Goal: Task Accomplishment & Management: Manage account settings

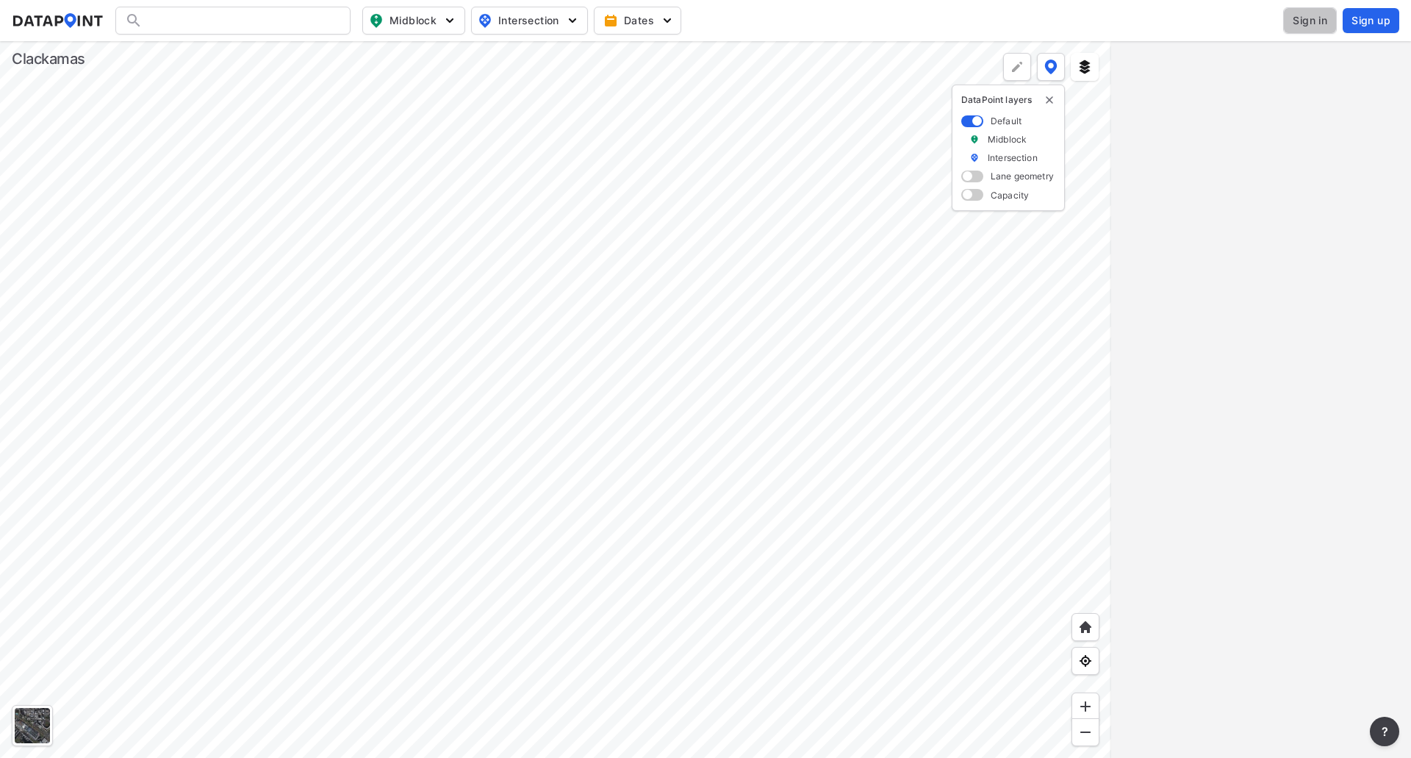
click at [1317, 23] on span "Sign in" at bounding box center [1310, 20] width 35 height 15
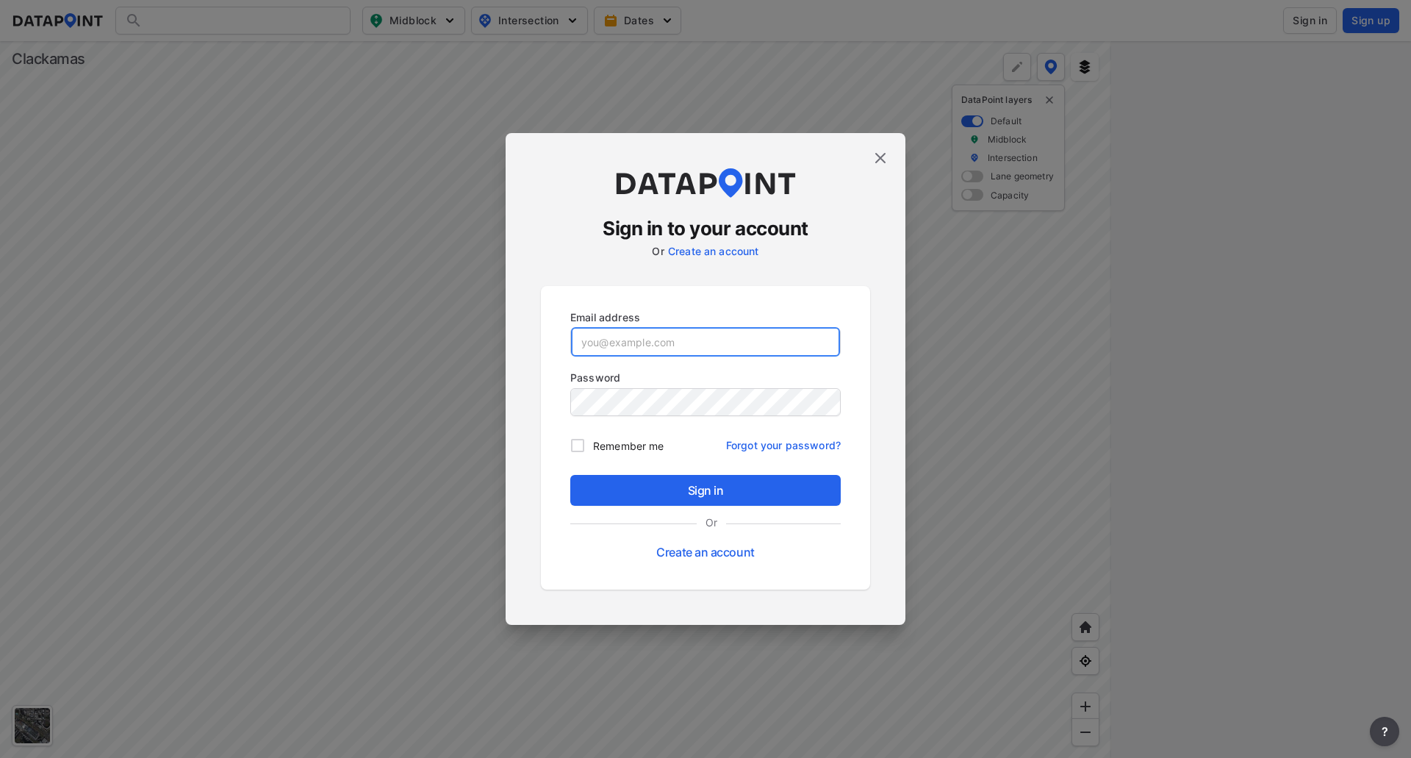
type input "[EMAIL_ADDRESS][DOMAIN_NAME]"
click at [881, 157] on img at bounding box center [881, 158] width 18 height 18
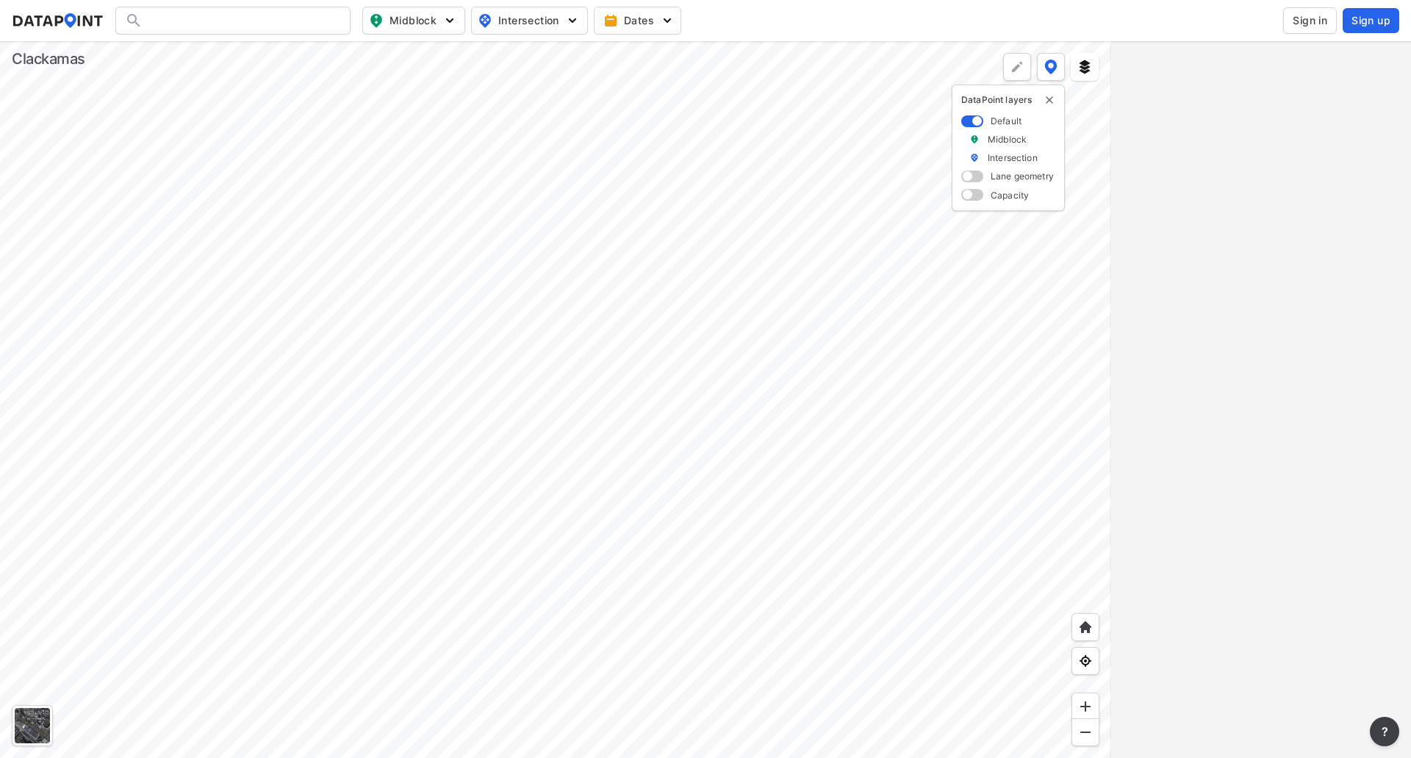
click at [1301, 26] on span "Sign in" at bounding box center [1310, 20] width 35 height 15
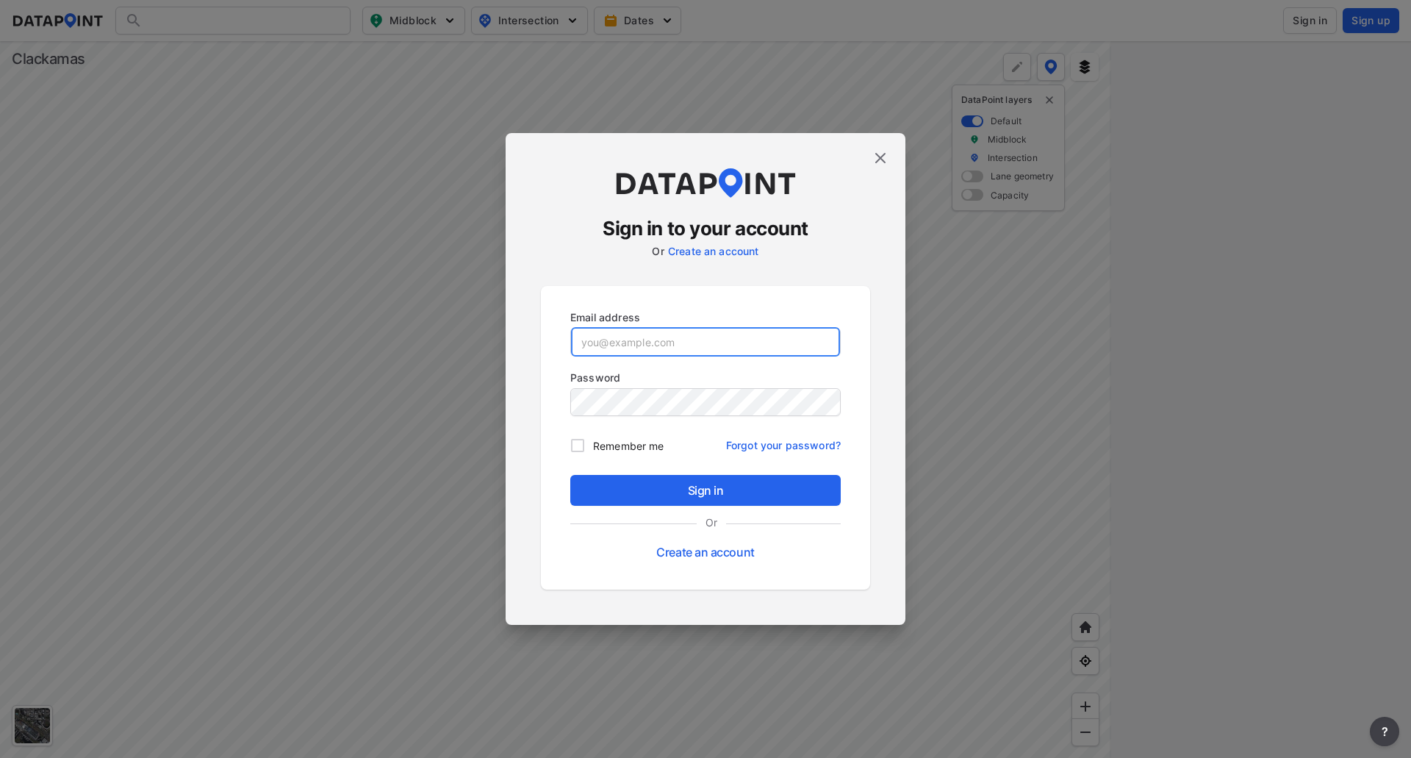
type input "[EMAIL_ADDRESS][DOMAIN_NAME]"
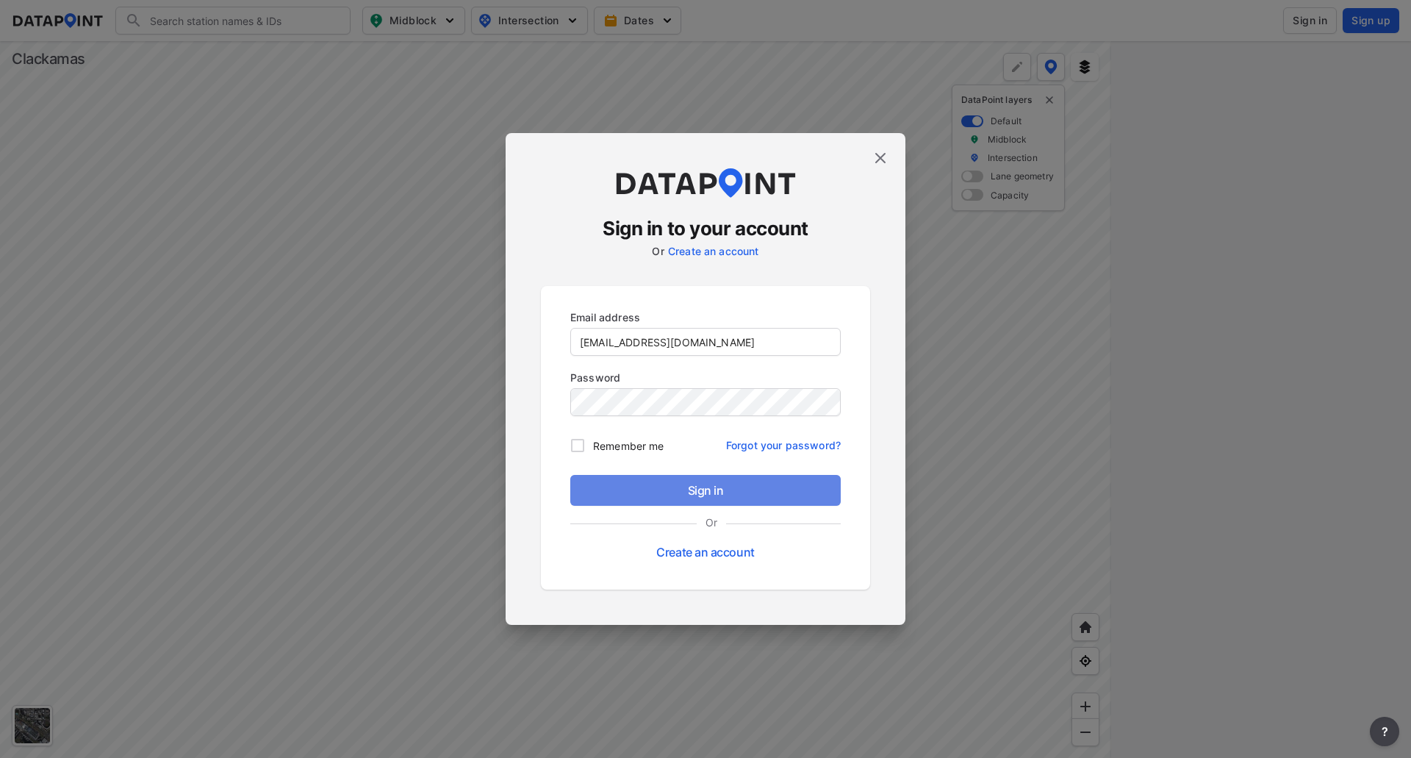
click at [712, 489] on span "Sign in" at bounding box center [705, 490] width 247 height 18
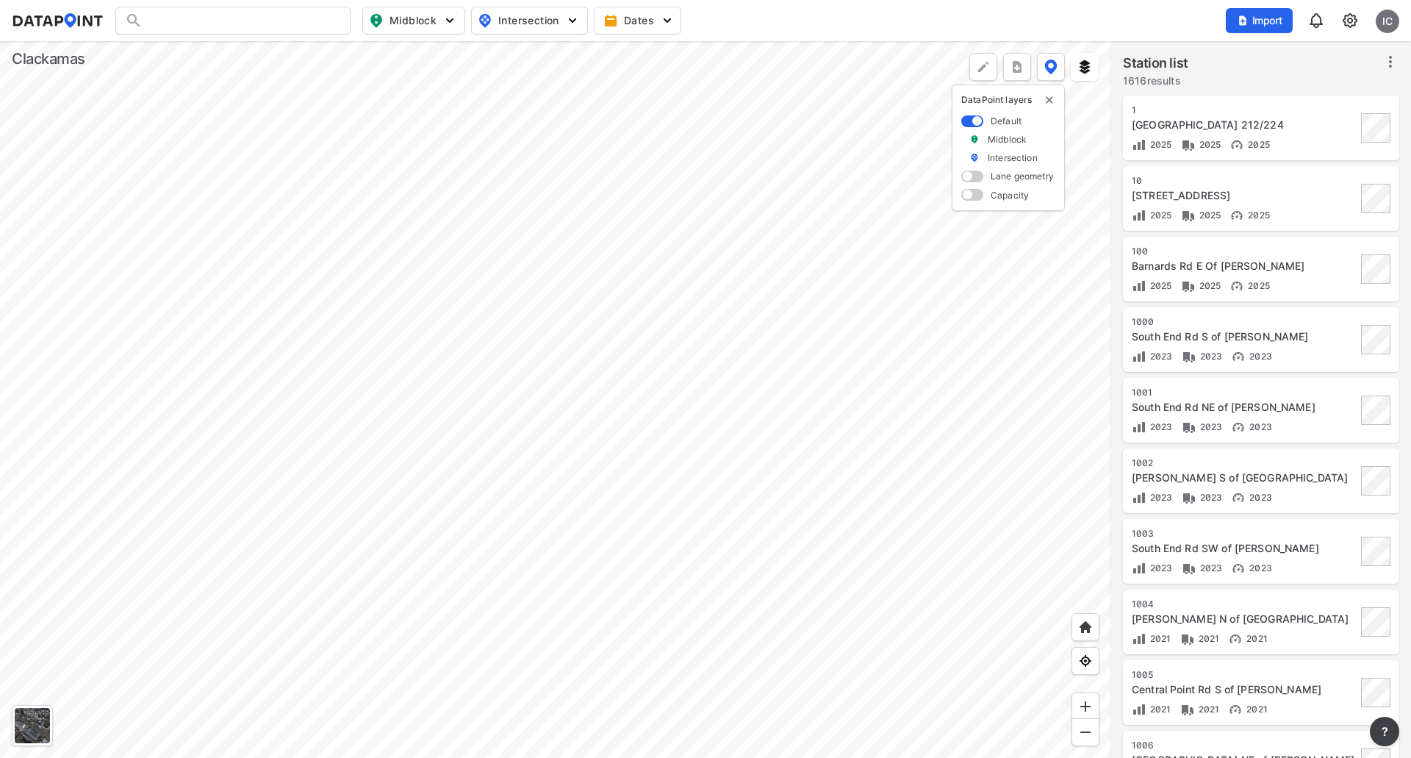
click at [367, 226] on div at bounding box center [555, 399] width 1111 height 717
click at [463, 261] on div at bounding box center [555, 399] width 1111 height 717
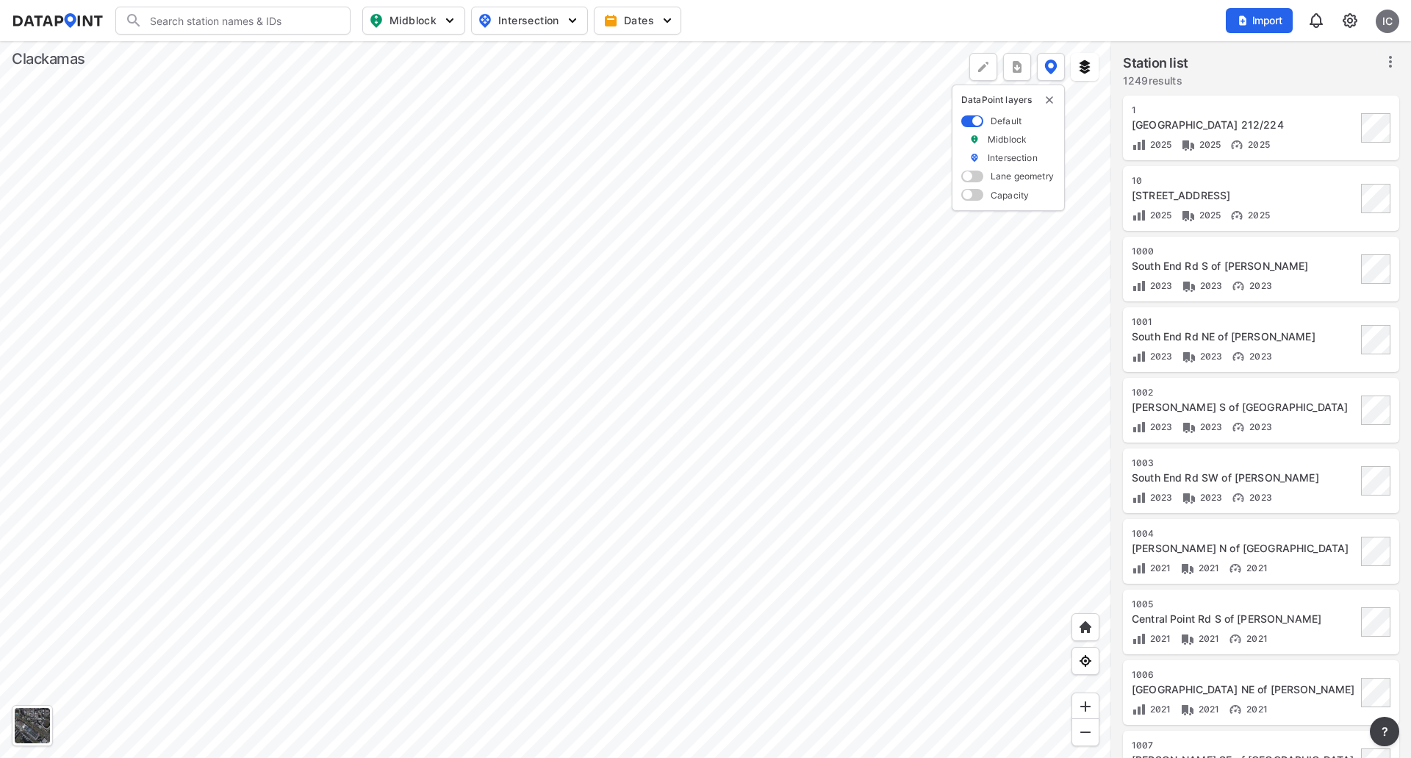
click at [463, 261] on div at bounding box center [555, 399] width 1111 height 717
click at [408, 147] on div at bounding box center [555, 399] width 1111 height 717
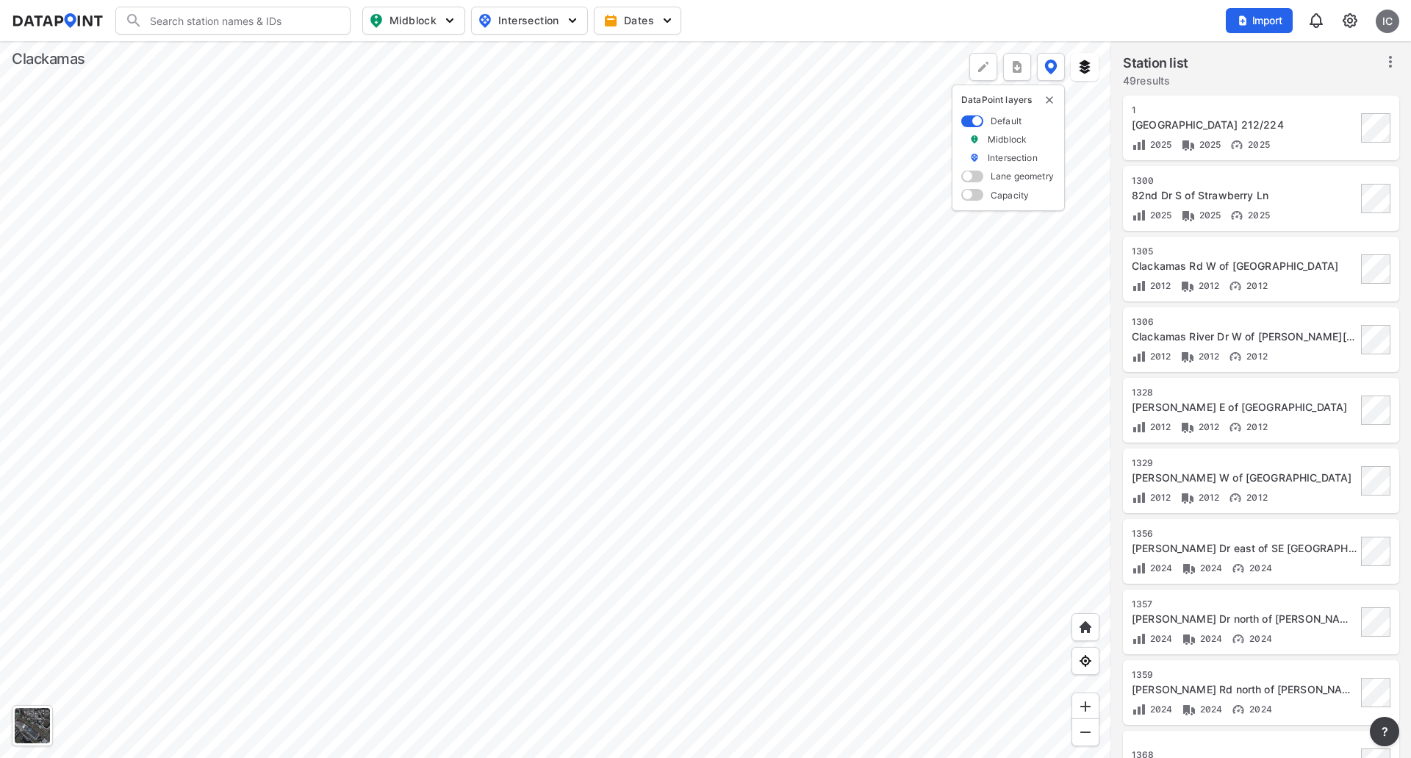
click at [526, 165] on div at bounding box center [555, 399] width 1111 height 717
click at [559, 409] on div at bounding box center [555, 399] width 1111 height 717
click at [582, 407] on div at bounding box center [555, 399] width 1111 height 717
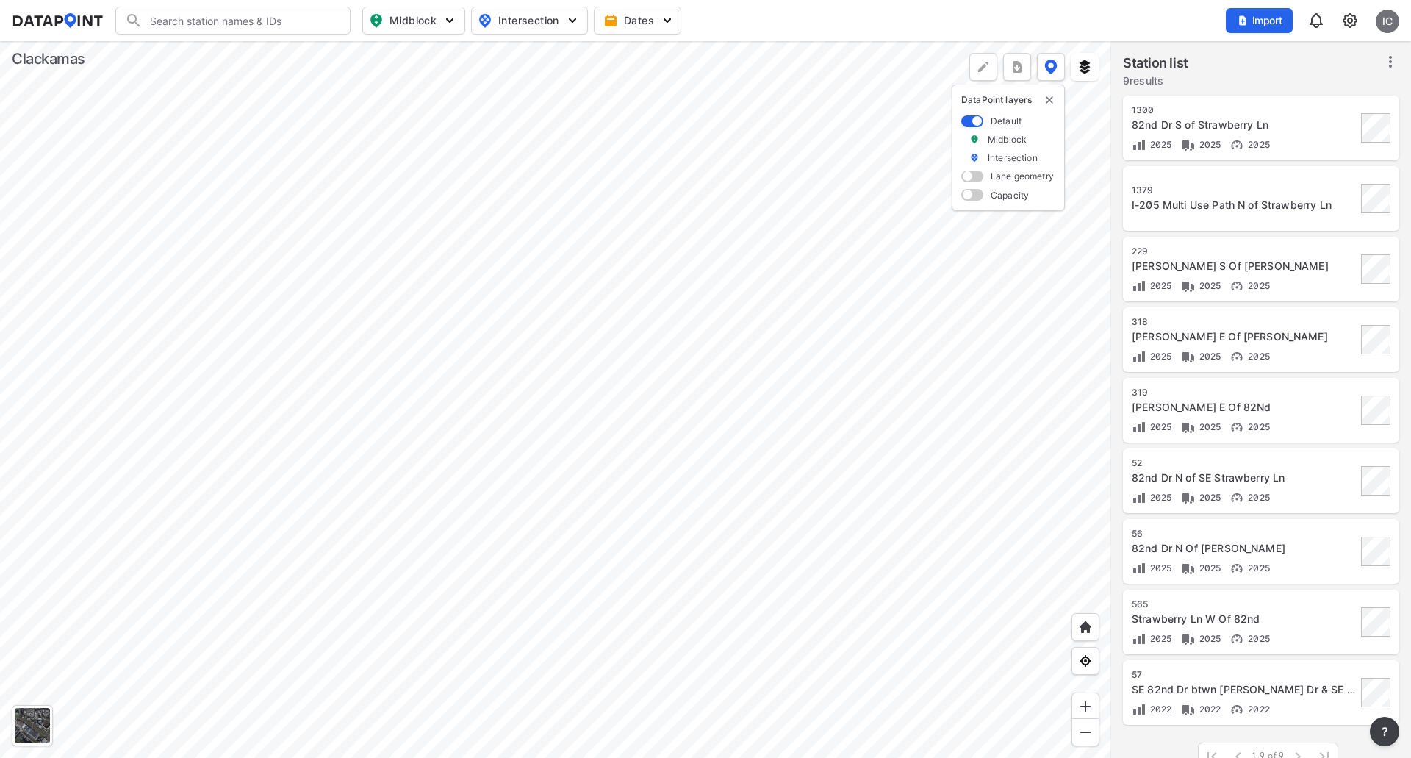
click at [411, 566] on div at bounding box center [555, 399] width 1111 height 717
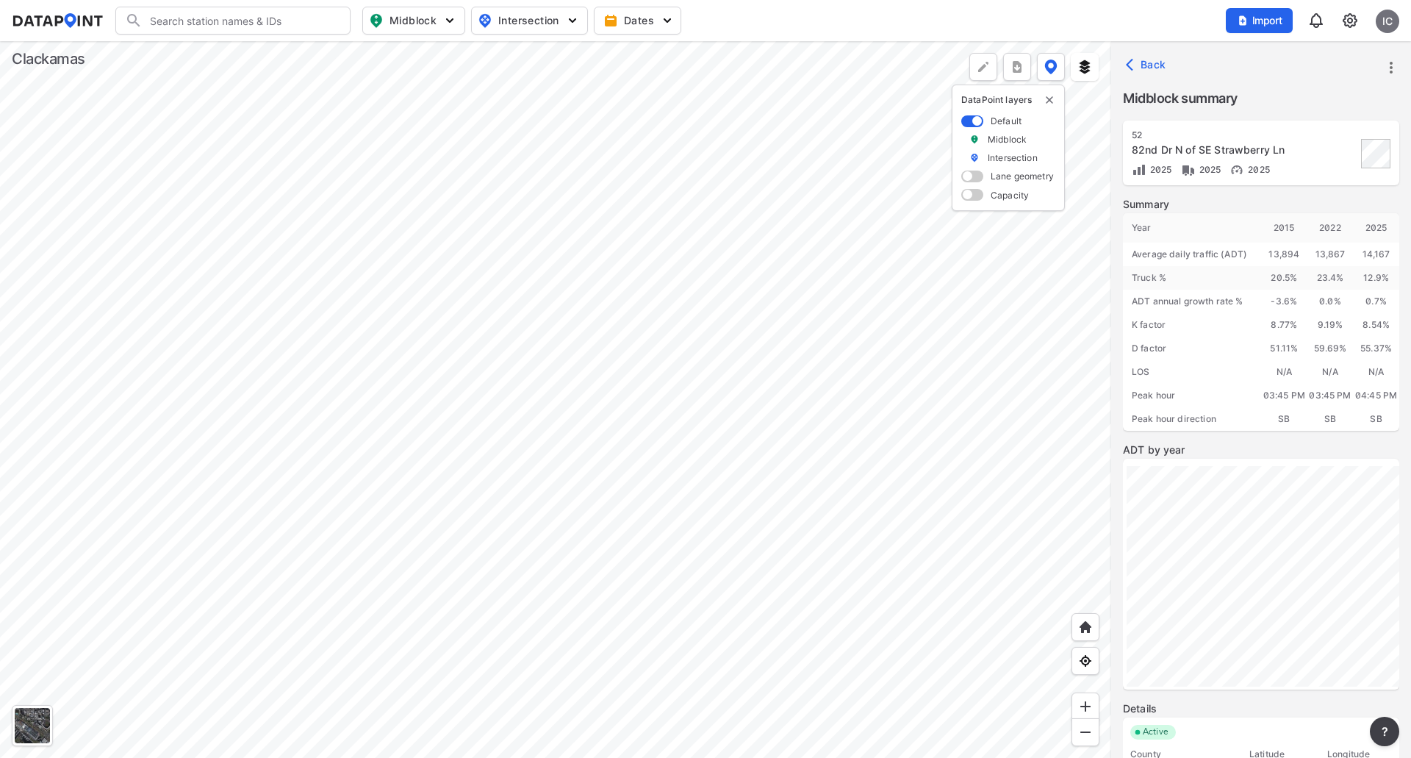
click at [714, 133] on div at bounding box center [555, 399] width 1111 height 717
click at [538, 169] on div at bounding box center [555, 399] width 1111 height 717
click at [726, 131] on div at bounding box center [555, 399] width 1111 height 717
click at [542, 172] on div at bounding box center [555, 399] width 1111 height 717
click at [714, 126] on div at bounding box center [555, 399] width 1111 height 717
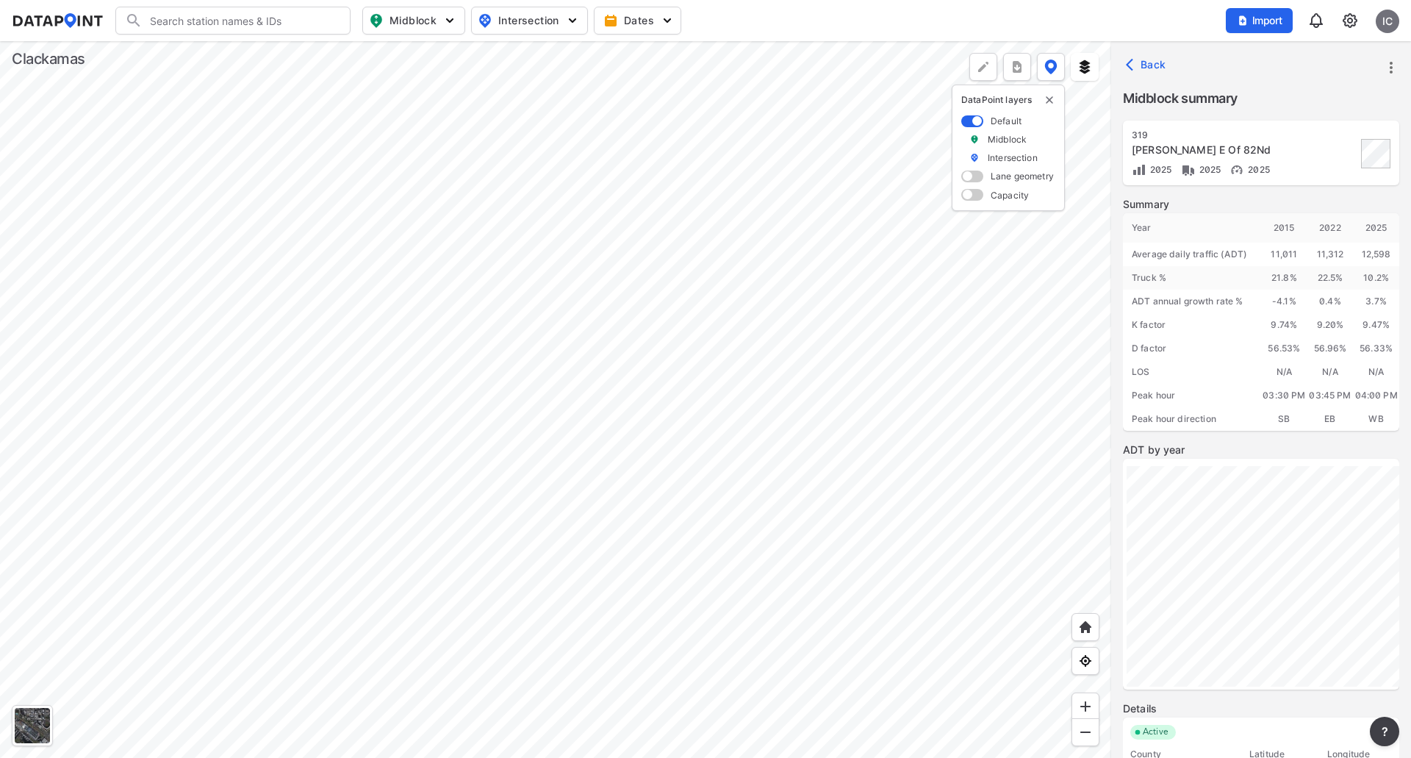
click at [983, 567] on div at bounding box center [555, 399] width 1111 height 717
